Goal: Communication & Community: Answer question/provide support

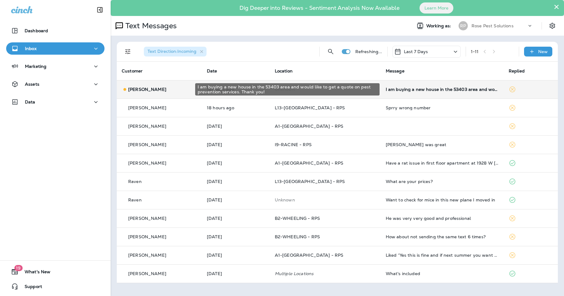
click at [386, 89] on div "I am buying a new house in the 53403 area and would like to get a quote on pest…" at bounding box center [442, 89] width 113 height 5
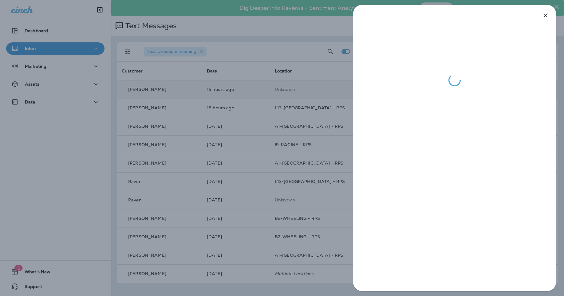
click at [432, 263] on div at bounding box center [454, 148] width 203 height 286
click at [547, 18] on icon "button" at bounding box center [545, 15] width 7 height 7
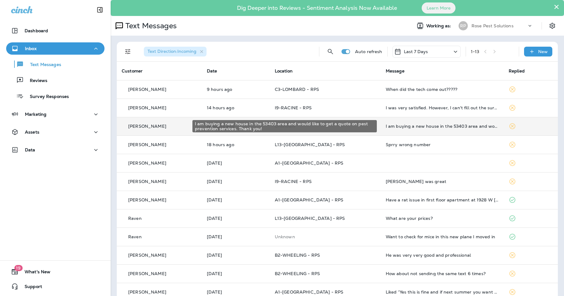
click at [416, 126] on div "I am buying a new house in the 53403 area and would like to get a quote on pest…" at bounding box center [442, 126] width 113 height 5
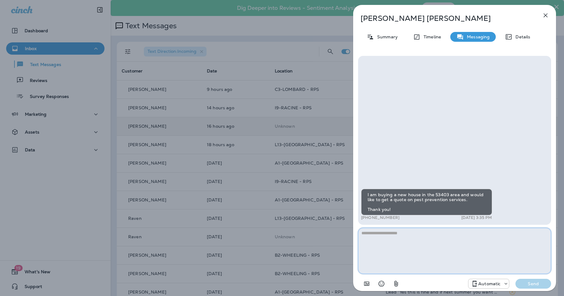
click at [390, 251] on textarea at bounding box center [454, 251] width 193 height 46
paste textarea "**********"
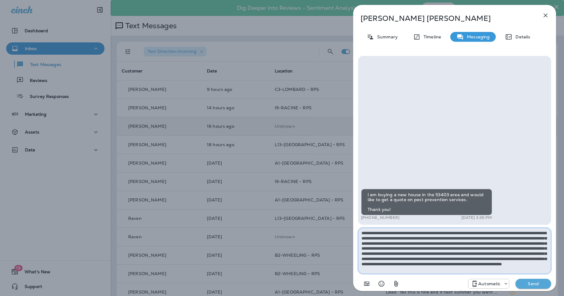
scroll to position [3, 0]
type textarea "**********"
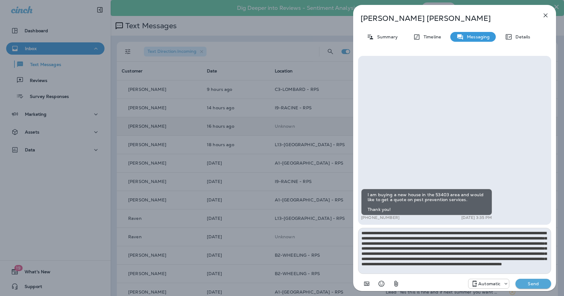
click at [527, 281] on button "Send" at bounding box center [533, 284] width 36 height 10
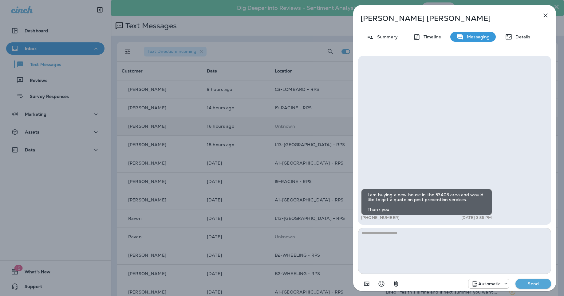
scroll to position [0, 0]
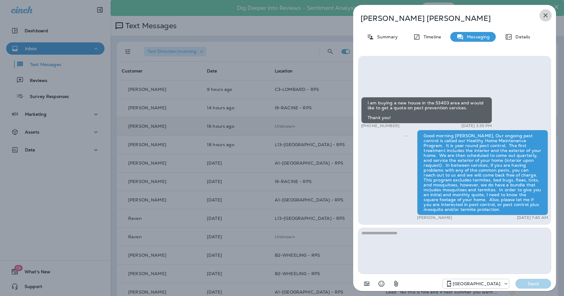
click at [543, 15] on icon "button" at bounding box center [545, 15] width 7 height 7
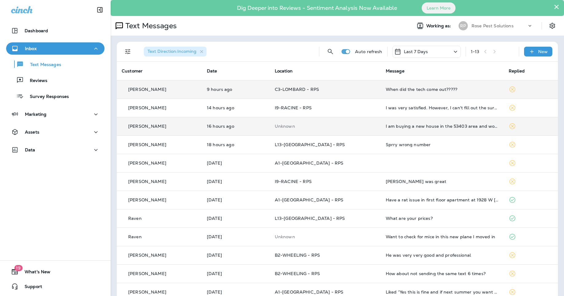
click at [431, 93] on td "When did the tech come out?????" at bounding box center [442, 89] width 123 height 18
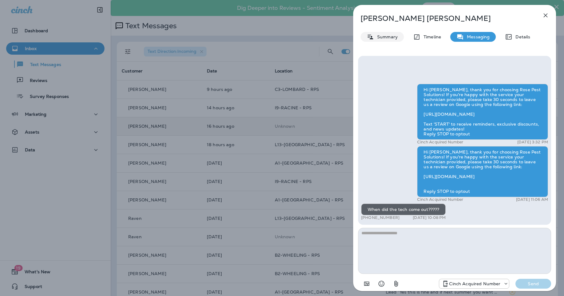
click at [376, 37] on p "Summary" at bounding box center [386, 36] width 24 height 5
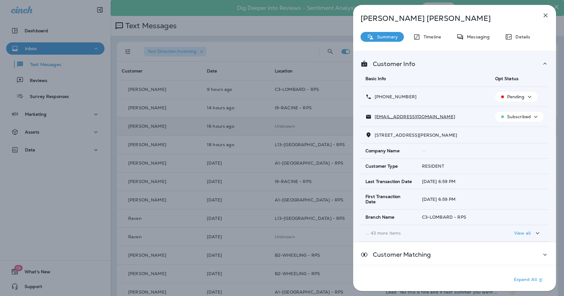
click at [549, 13] on button "button" at bounding box center [545, 15] width 12 height 12
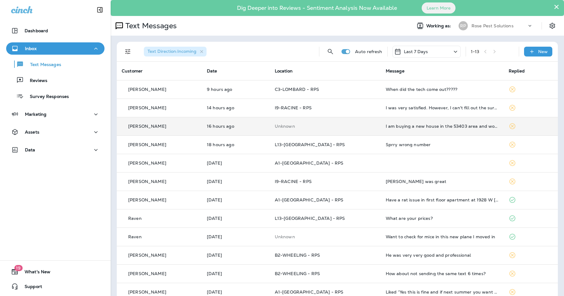
click at [484, 24] on p "Rose Pest Solutions" at bounding box center [492, 25] width 42 height 5
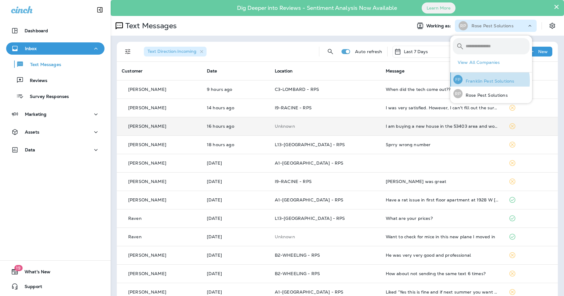
click at [478, 81] on p "Franklin Pest Solutions" at bounding box center [488, 81] width 52 height 5
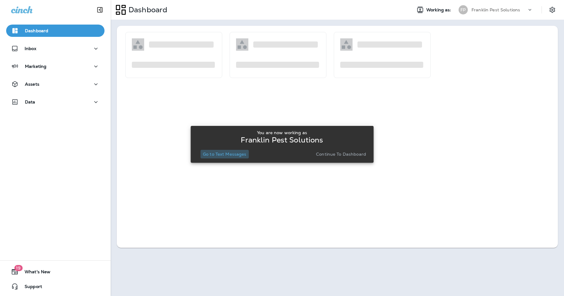
click at [233, 157] on button "Go to Text Messages" at bounding box center [224, 154] width 49 height 9
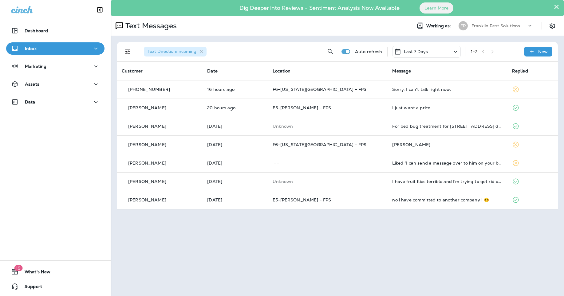
click at [486, 19] on div "Text Messages Working as: [PERSON_NAME] Pest Solutions" at bounding box center [337, 26] width 453 height 20
click at [484, 29] on div "Franklin Pest Solutions" at bounding box center [498, 25] width 55 height 9
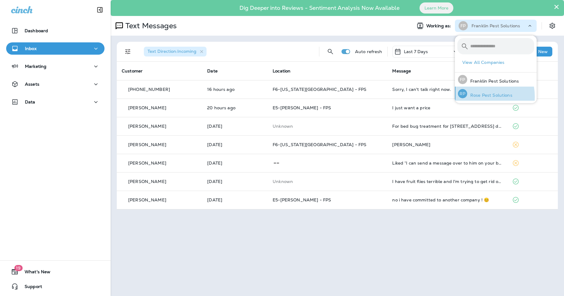
click at [478, 96] on p "Rose Pest Solutions" at bounding box center [489, 95] width 45 height 5
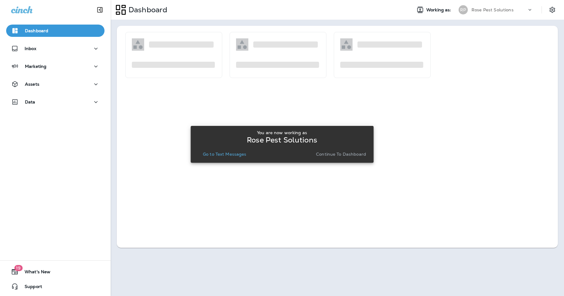
click at [239, 154] on p "Go to Text Messages" at bounding box center [225, 154] width 44 height 5
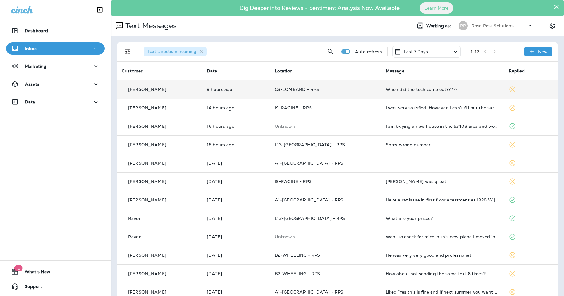
click at [381, 86] on td "When did the tech come out?????" at bounding box center [442, 89] width 123 height 18
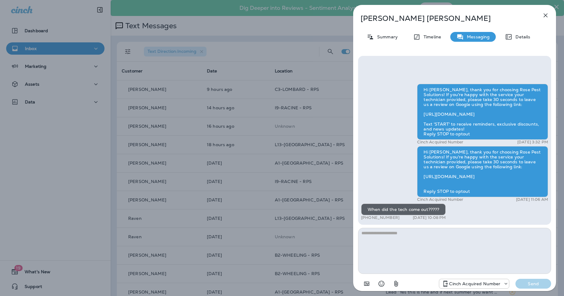
click at [441, 249] on textarea at bounding box center [454, 251] width 193 height 46
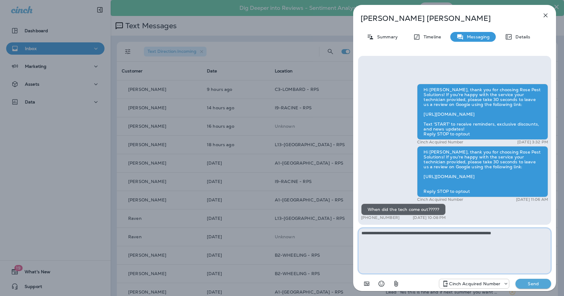
click at [528, 234] on textarea "**********" at bounding box center [454, 251] width 193 height 46
type textarea "**********"
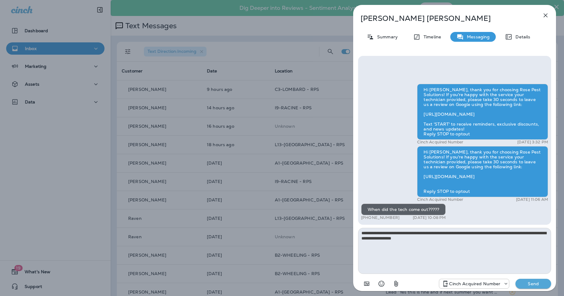
click at [535, 283] on p "Send" at bounding box center [533, 284] width 26 height 6
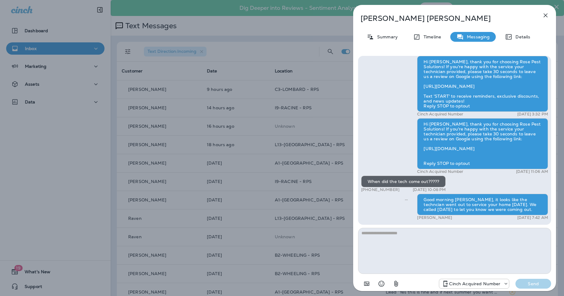
click at [546, 15] on icon "button" at bounding box center [546, 16] width 4 height 4
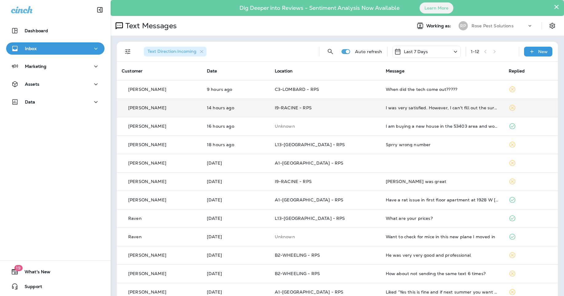
click at [350, 114] on td "I9-RACINE - RPS" at bounding box center [325, 108] width 111 height 18
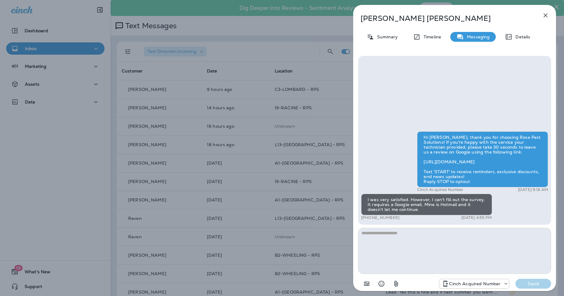
click at [546, 19] on button "button" at bounding box center [545, 15] width 12 height 12
